Goal: Use online tool/utility

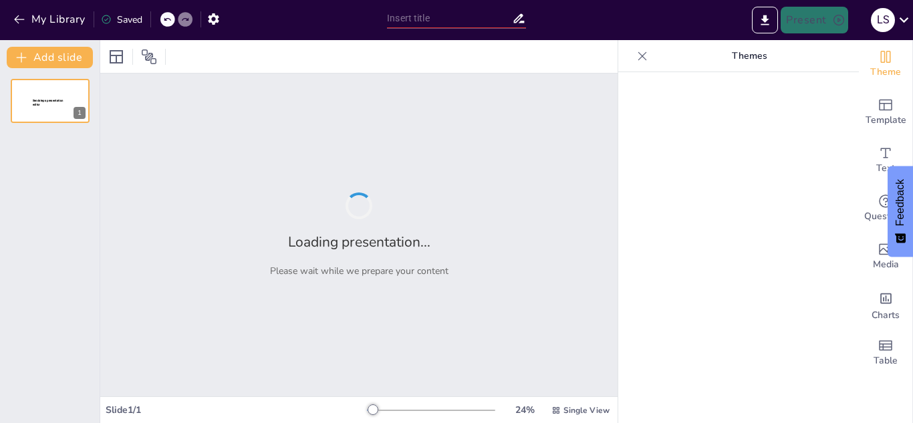
type input "Understanding the Anatomy and Function of the [MEDICAL_DATA]"
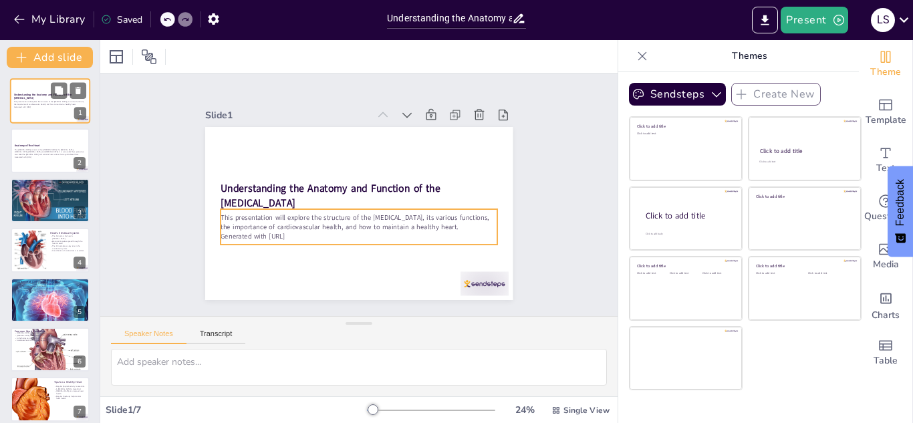
click at [47, 102] on p "This presentation will explore the structure of the [MEDICAL_DATA], its various…" at bounding box center [50, 103] width 72 height 5
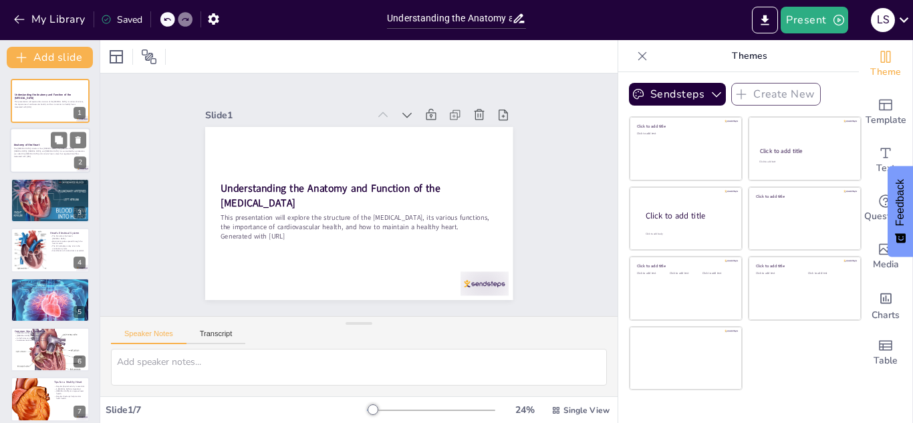
click at [51, 152] on p "The [MEDICAL_DATA] consists of four [PERSON_NAME]: the [MEDICAL_DATA], [MEDICAL…" at bounding box center [50, 151] width 72 height 7
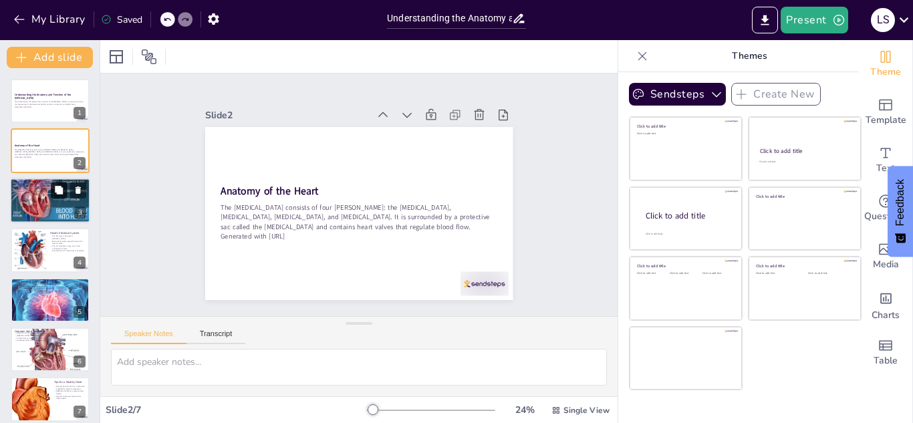
click at [53, 197] on button at bounding box center [59, 190] width 16 height 16
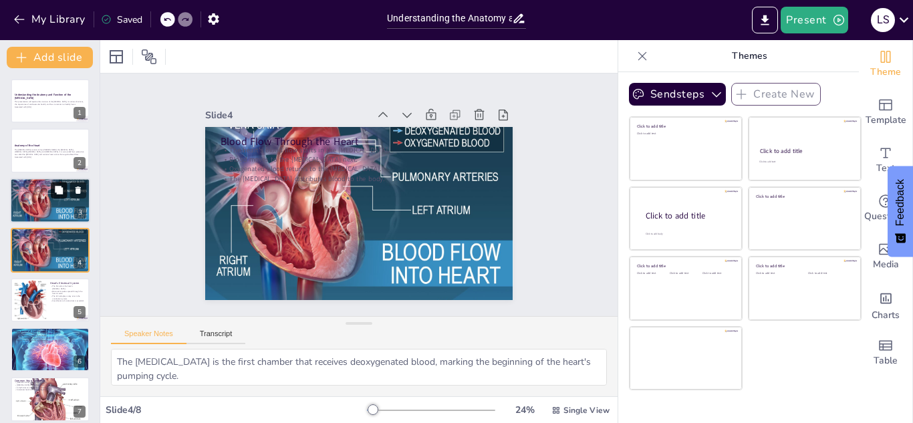
scroll to position [5, 0]
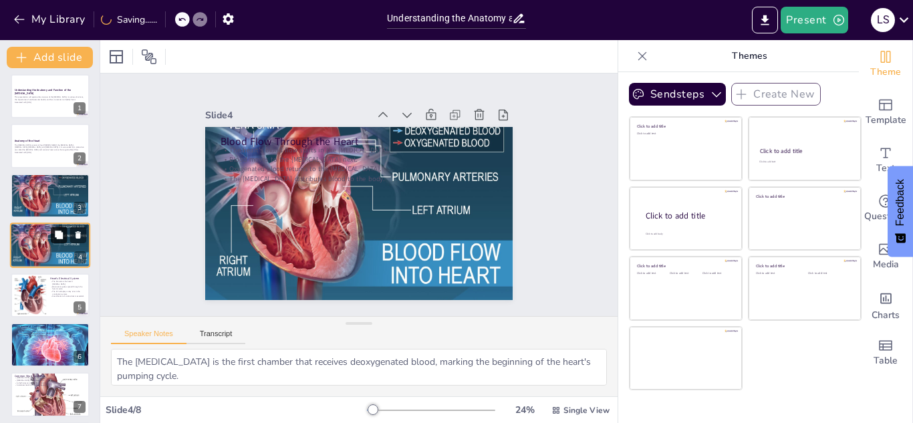
click at [58, 243] on button at bounding box center [59, 235] width 16 height 16
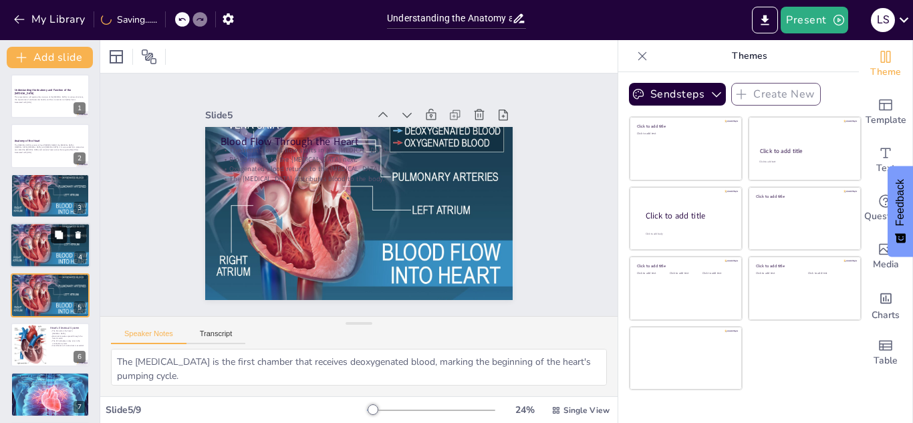
scroll to position [54, 0]
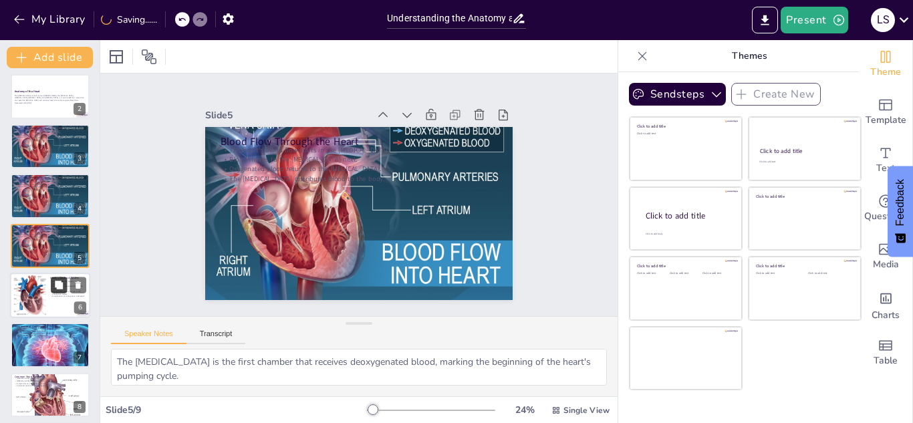
click at [52, 285] on button at bounding box center [59, 285] width 16 height 16
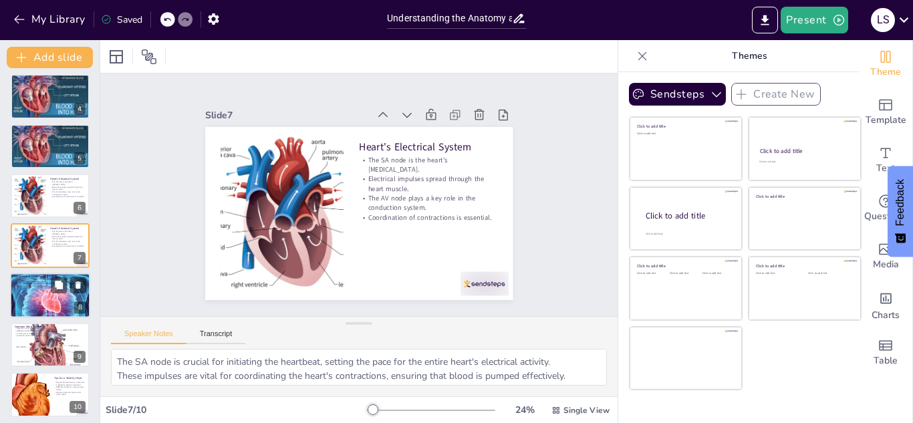
scroll to position [158, 0]
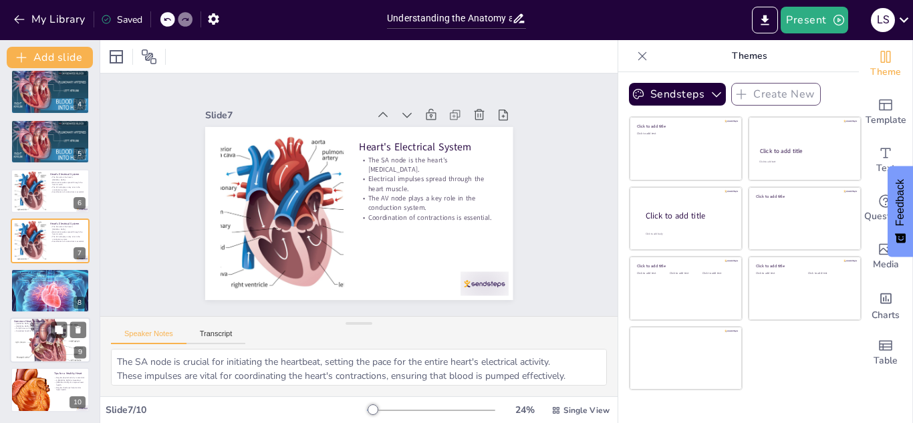
click at [68, 342] on div at bounding box center [50, 341] width 80 height 54
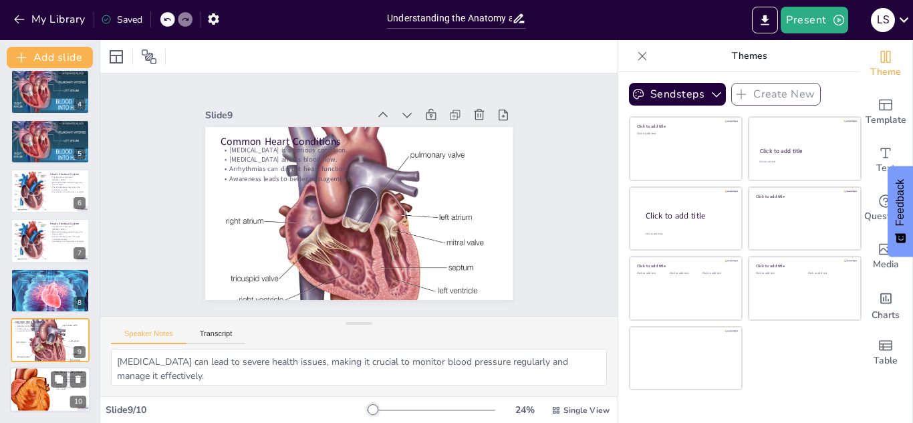
click at [37, 402] on div at bounding box center [30, 390] width 40 height 61
type textarea "Engaging in regular exercise is one of the most effective ways to maintain a he…"
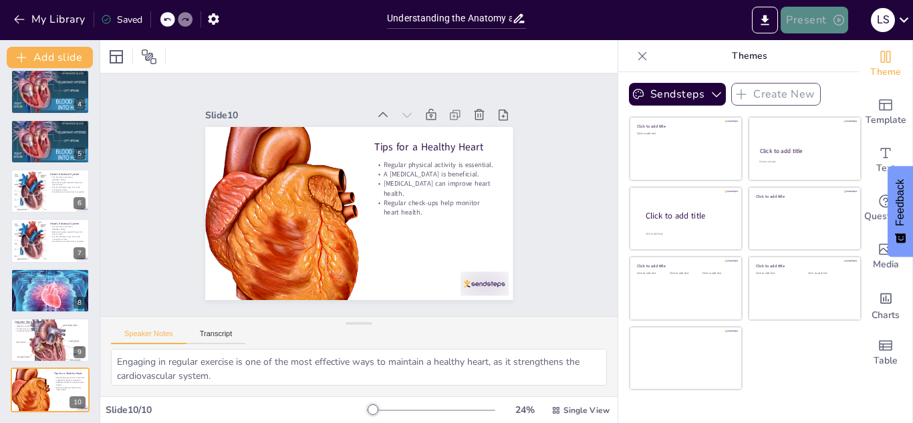
click at [802, 13] on button "Present" at bounding box center [814, 20] width 67 height 27
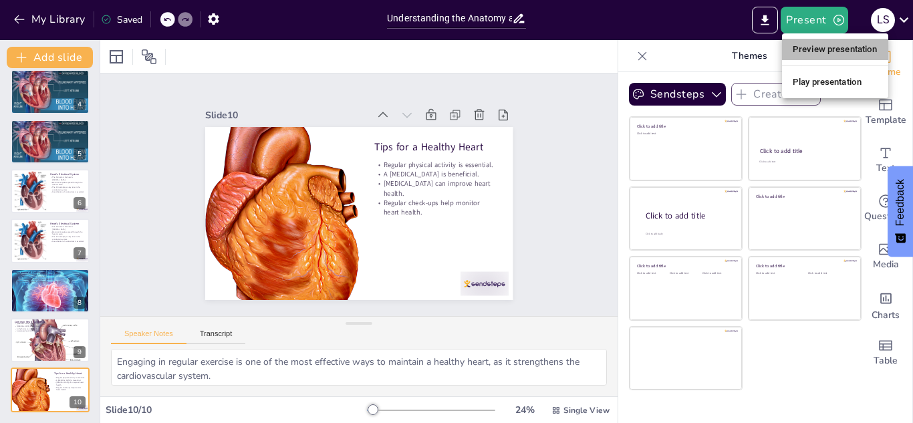
click at [808, 45] on li "Preview presentation" at bounding box center [835, 49] width 106 height 21
